Goal: Information Seeking & Learning: Learn about a topic

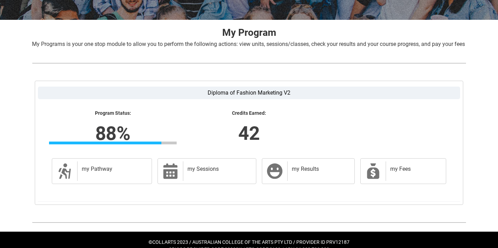
scroll to position [139, 0]
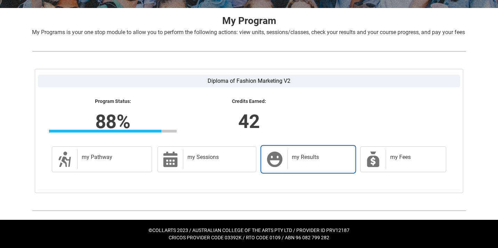
click at [292, 157] on h2 "my Results" at bounding box center [320, 157] width 56 height 7
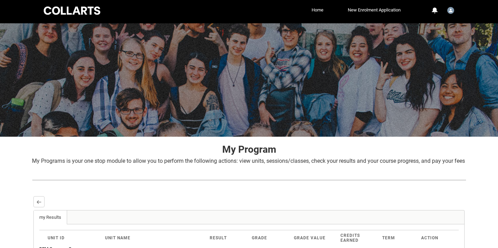
scroll to position [0, 0]
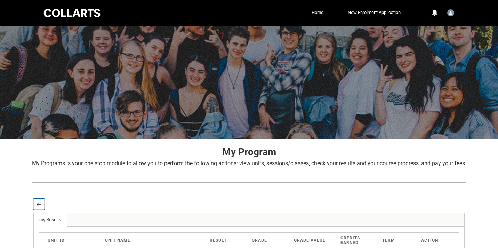
click at [37, 207] on lightning-primitive-icon "button" at bounding box center [39, 204] width 5 height 5
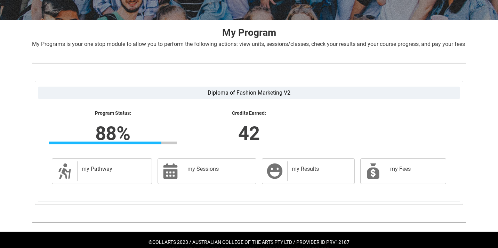
scroll to position [120, 0]
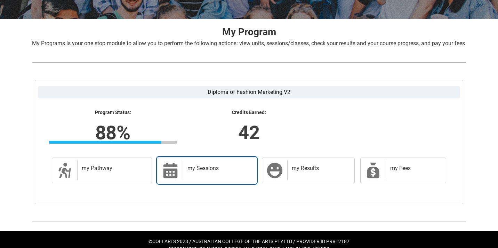
click at [194, 180] on div "my Sessions" at bounding box center [218, 170] width 70 height 19
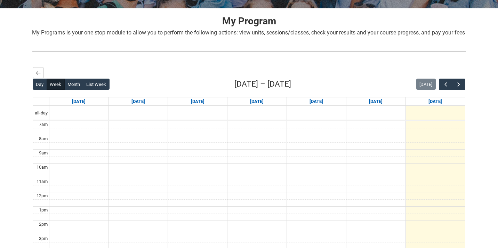
scroll to position [0, 0]
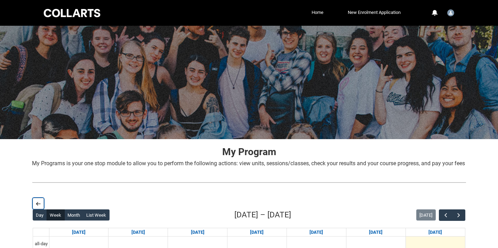
click at [37, 208] on button "Back" at bounding box center [38, 203] width 11 height 11
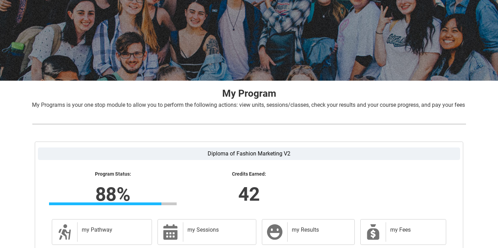
scroll to position [139, 0]
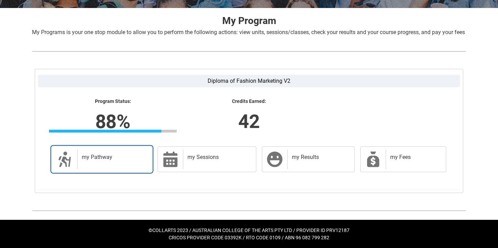
click at [121, 154] on h2 "my Pathway" at bounding box center [113, 157] width 63 height 7
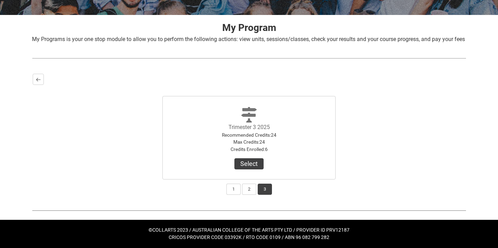
scroll to position [132, 0]
click at [258, 166] on button "Select" at bounding box center [248, 163] width 29 height 11
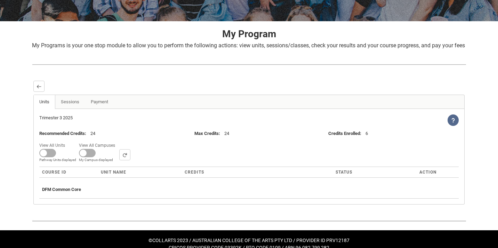
scroll to position [136, 0]
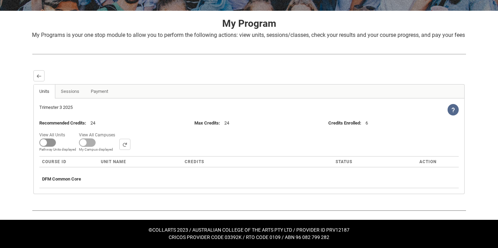
click at [46, 142] on span at bounding box center [47, 142] width 17 height 8
click at [67, 130] on input "View All Units All Units displayed Pathway Units displayed" at bounding box center [67, 130] width 0 height 0
checkbox input "true"
click at [79, 145] on span at bounding box center [79, 142] width 17 height 8
click at [109, 130] on input "View All Campuses Campus filter displayed My Campus displayed" at bounding box center [109, 130] width 0 height 0
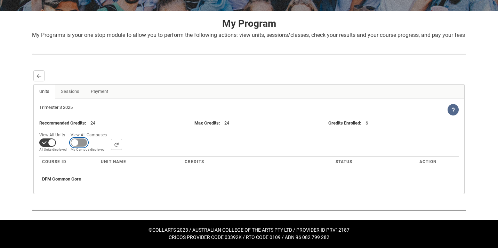
checkbox input "true"
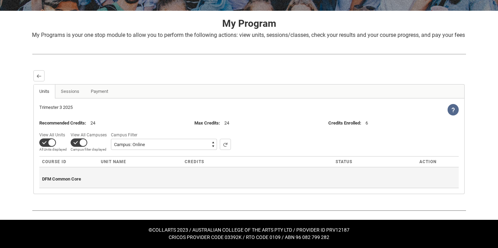
click at [75, 180] on span "DFM Common Core" at bounding box center [61, 178] width 39 height 5
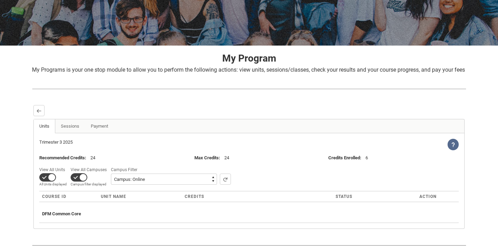
scroll to position [0, 0]
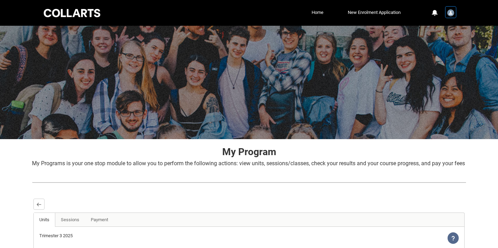
click at [450, 14] on img "User Profile tcumber.20252816" at bounding box center [450, 12] width 7 height 7
click at [439, 28] on link "Profile" at bounding box center [439, 30] width 33 height 12
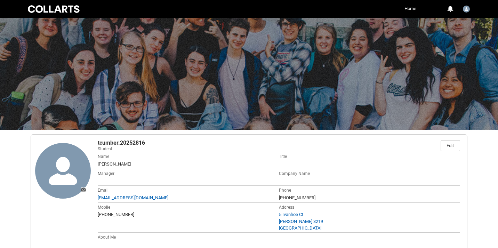
click at [412, 10] on link "Home" at bounding box center [410, 8] width 15 height 10
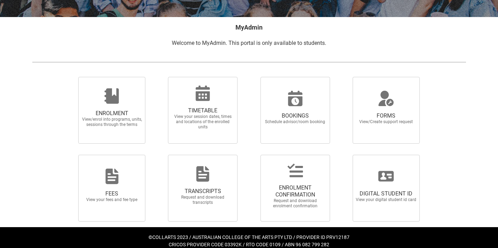
scroll to position [129, 0]
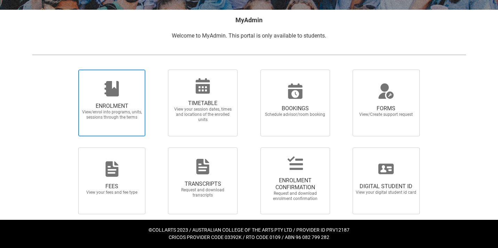
click at [122, 112] on span "View/enrol into programs, units, sessions through the terms" at bounding box center [111, 115] width 61 height 10
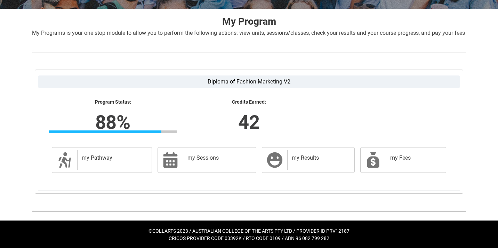
scroll to position [137, 0]
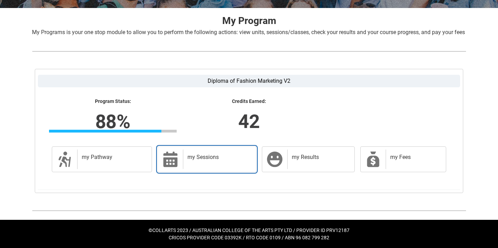
click at [207, 168] on div "my Sessions" at bounding box center [218, 159] width 70 height 19
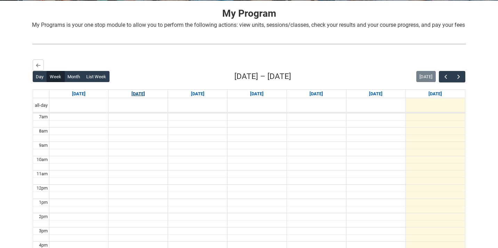
scroll to position [143, 0]
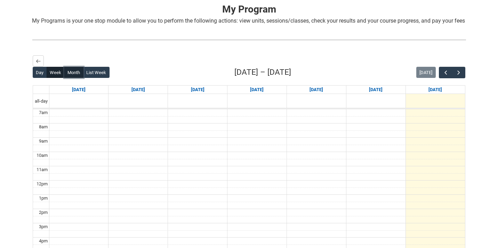
click at [67, 78] on button "Month" at bounding box center [73, 72] width 19 height 11
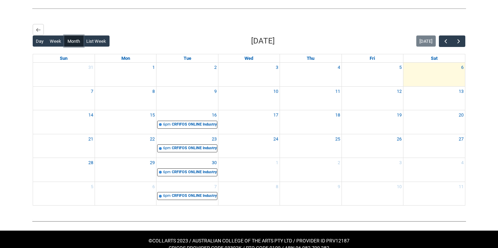
scroll to position [175, 0]
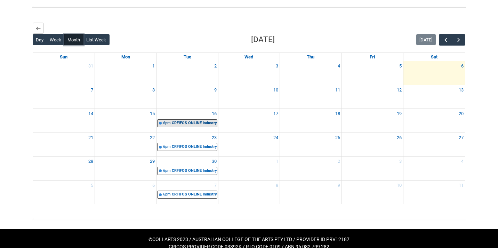
click at [197, 126] on div "CRFIFOS ONLINE Industry Foundations (Tutorial 2) | Online | [PERSON_NAME]" at bounding box center [194, 123] width 45 height 6
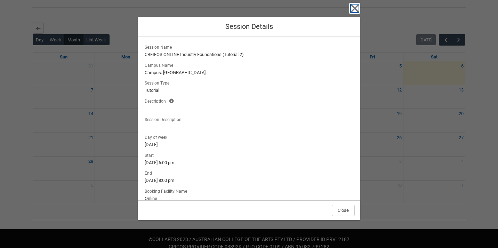
click at [355, 8] on icon "button" at bounding box center [355, 9] width 8 height 8
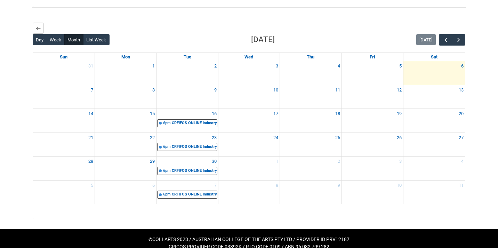
scroll to position [193, 0]
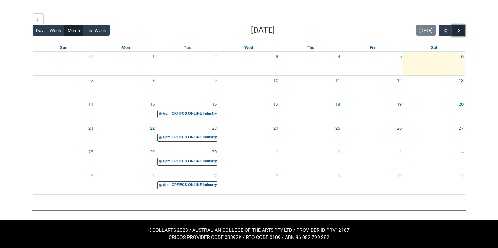
click at [462, 31] on button "button" at bounding box center [458, 30] width 13 height 11
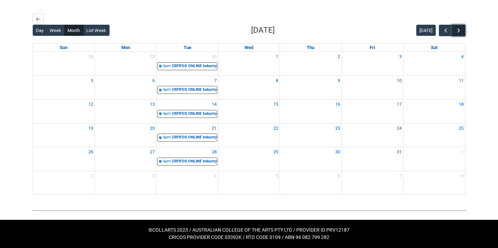
click at [462, 31] on button "button" at bounding box center [458, 30] width 13 height 11
